Goal: Information Seeking & Learning: Stay updated

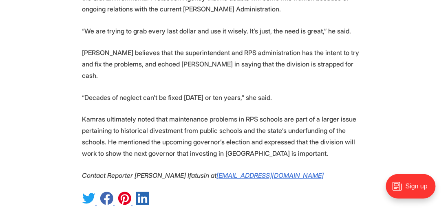
scroll to position [1667, 0]
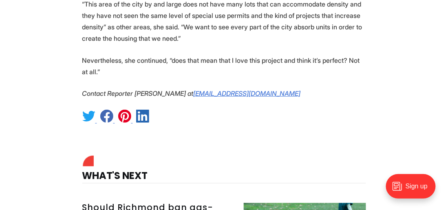
scroll to position [2927, 0]
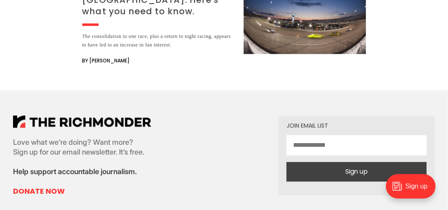
scroll to position [1778, 0]
